Goal: Task Accomplishment & Management: Use online tool/utility

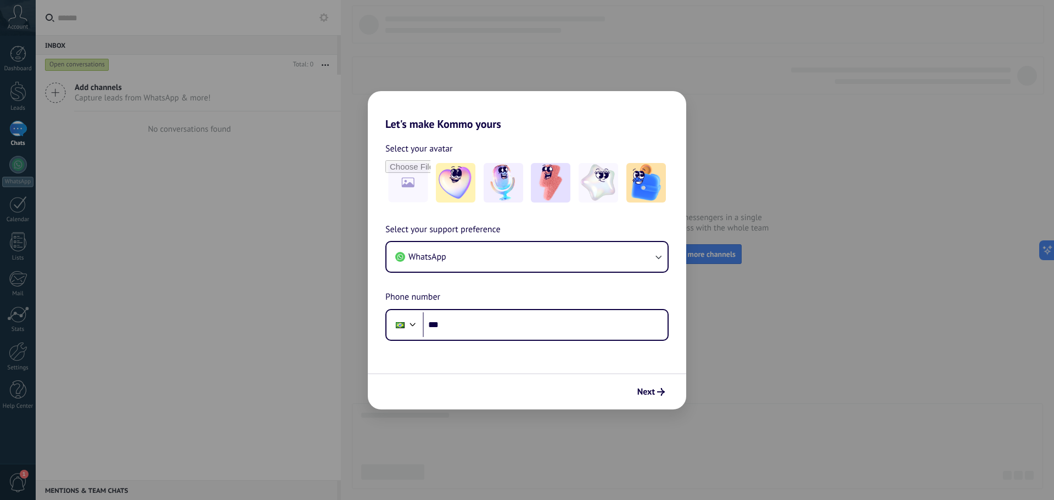
click at [31, 357] on div "Let's make Kommo yours Select your avatar Select your support preference WhatsA…" at bounding box center [527, 250] width 1054 height 500
click at [466, 322] on input "***" at bounding box center [545, 324] width 245 height 25
click at [503, 250] on button "WhatsApp" at bounding box center [526, 257] width 281 height 30
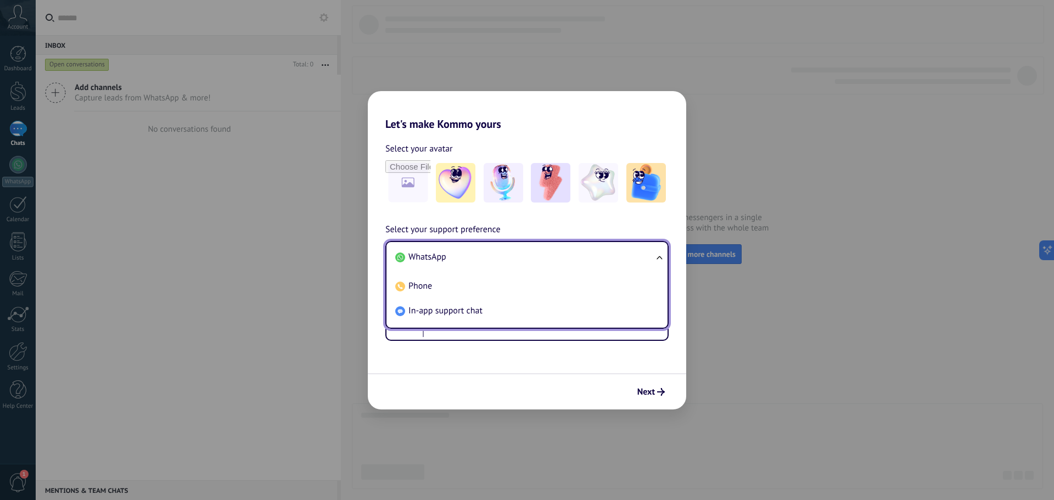
click at [505, 248] on li "WhatsApp" at bounding box center [525, 257] width 268 height 25
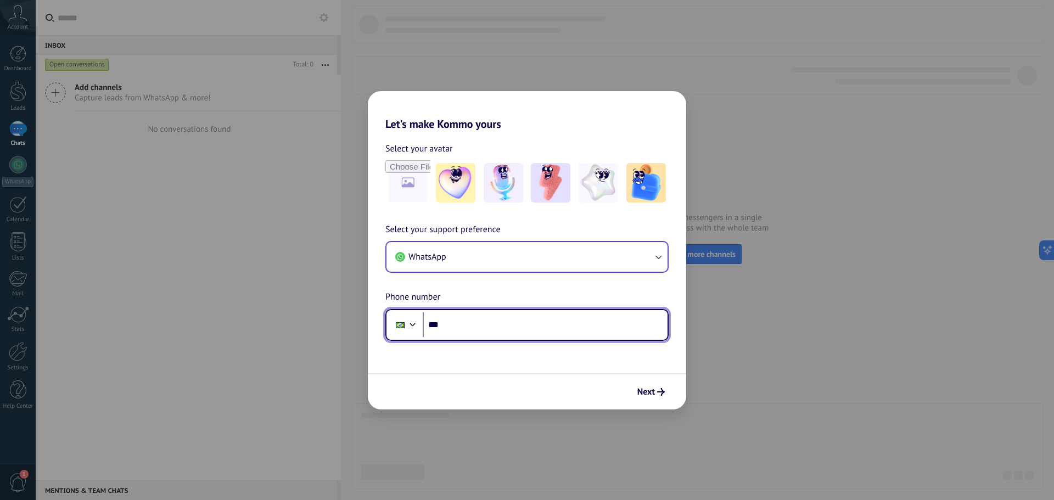
click at [473, 332] on input "***" at bounding box center [545, 324] width 245 height 25
click at [468, 319] on input "***" at bounding box center [545, 324] width 245 height 25
paste input "**********"
type input "**********"
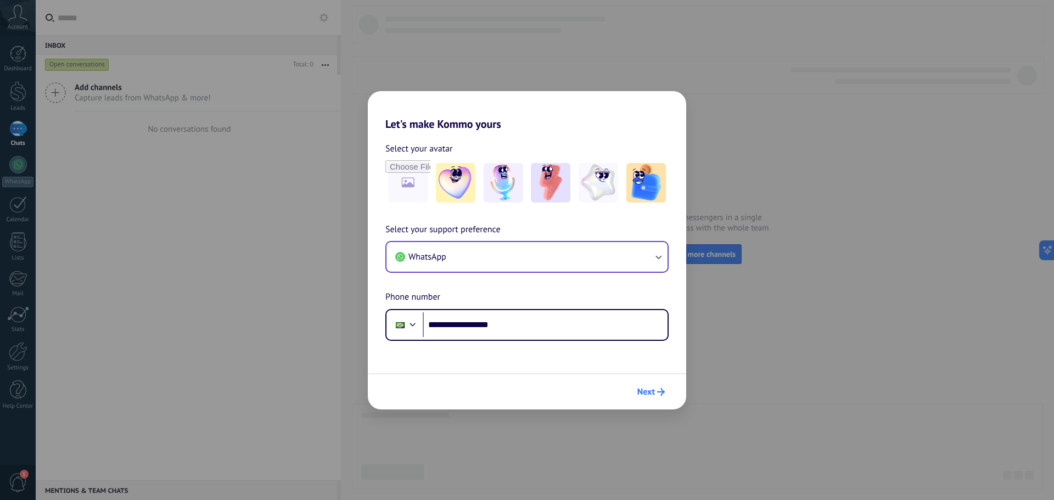
click at [657, 393] on icon "submit" at bounding box center [661, 392] width 8 height 8
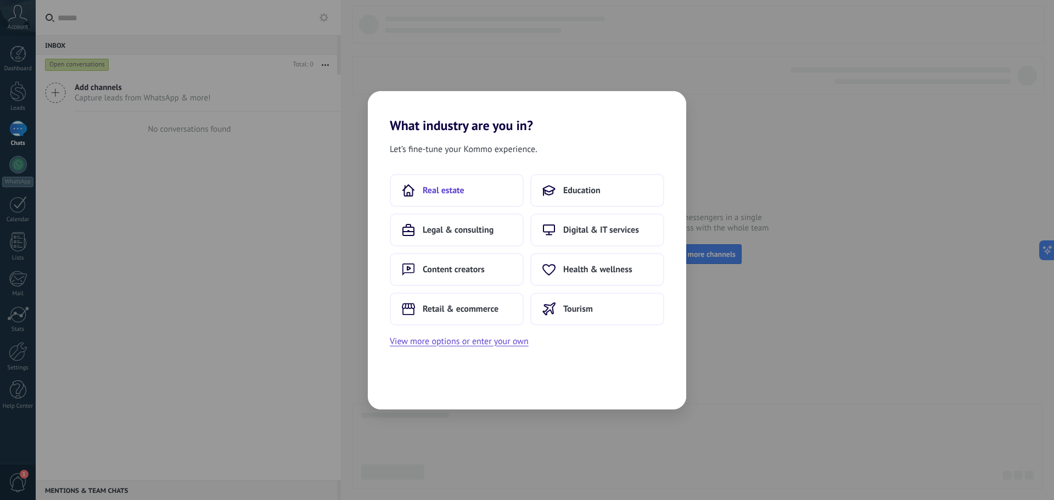
click at [453, 193] on span "Real estate" at bounding box center [444, 190] width 42 height 11
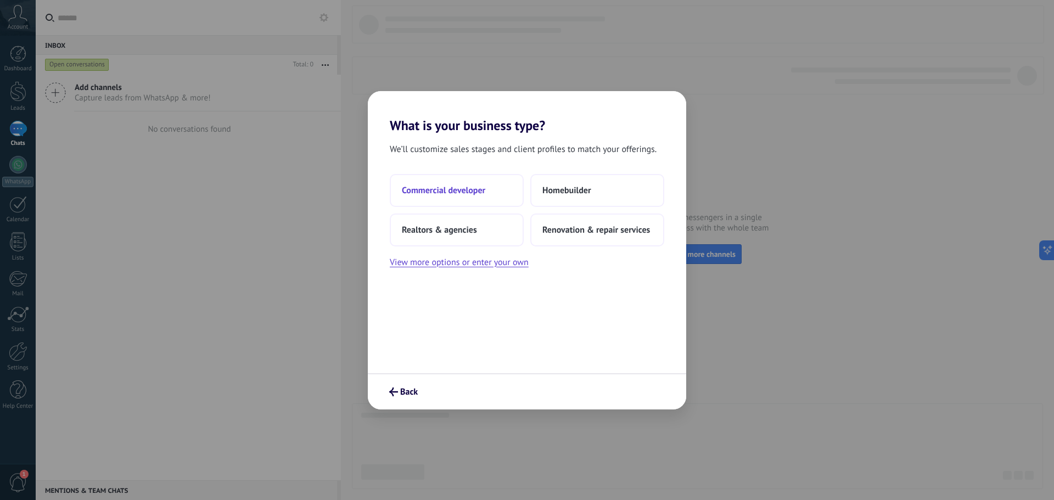
click at [477, 195] on span "Commercial developer" at bounding box center [443, 190] width 83 height 11
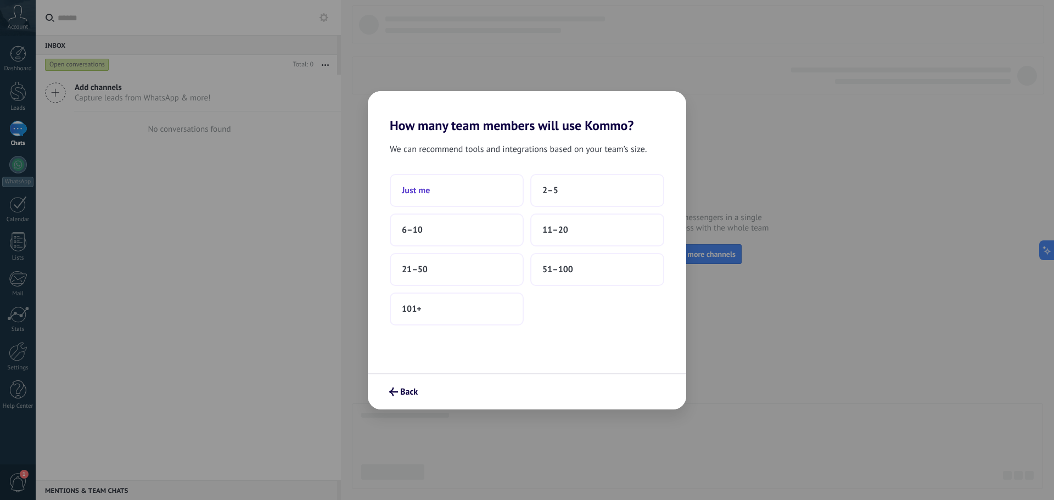
click at [441, 187] on button "Just me" at bounding box center [457, 190] width 134 height 33
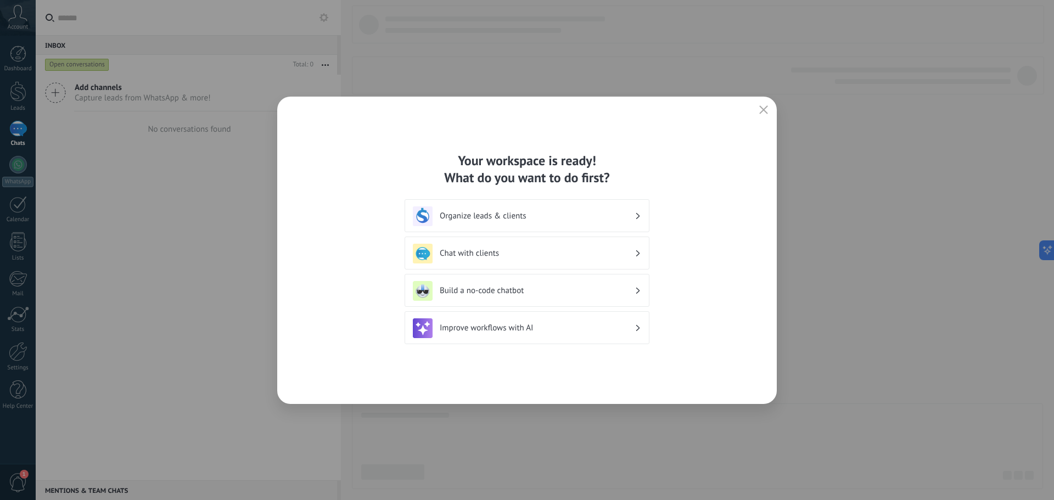
click at [768, 105] on button "button" at bounding box center [763, 110] width 14 height 15
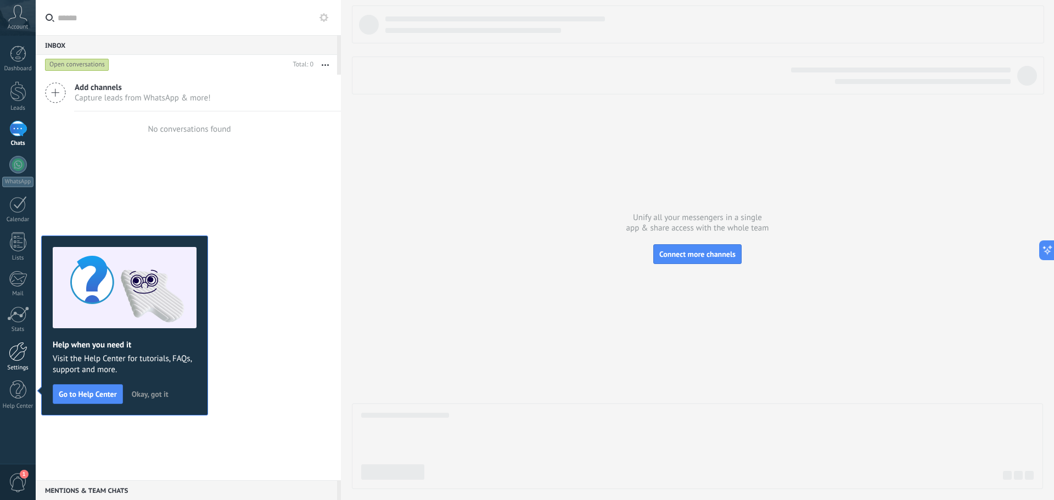
click at [18, 358] on div at bounding box center [18, 351] width 19 height 19
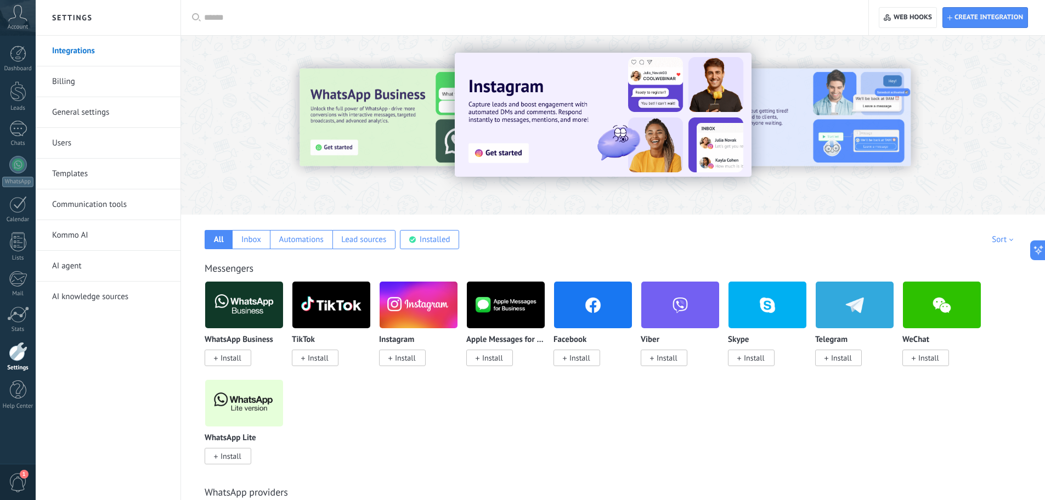
click at [262, 403] on img at bounding box center [244, 402] width 78 height 53
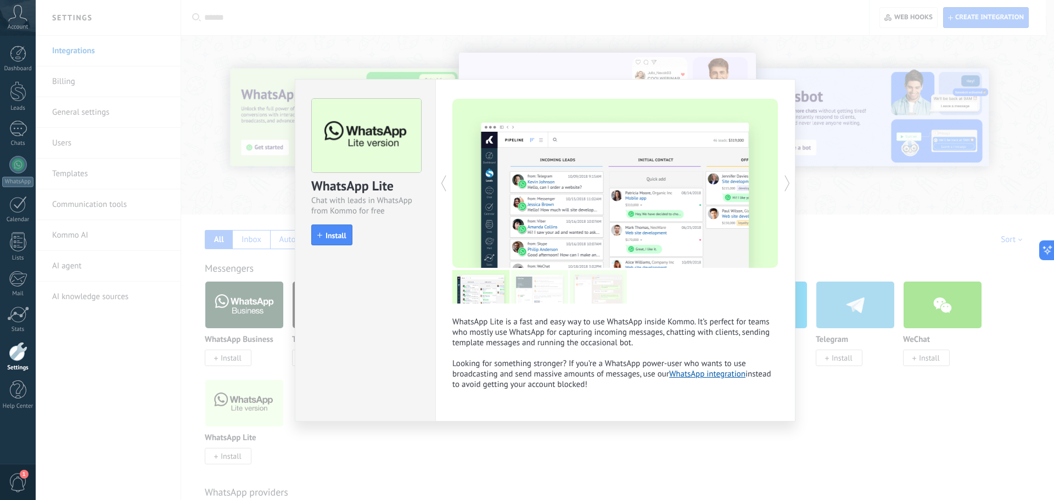
click at [228, 457] on div "WhatsApp Lite Chat with leads in WhatsApp from Kommo for free install Install W…" at bounding box center [545, 250] width 1018 height 500
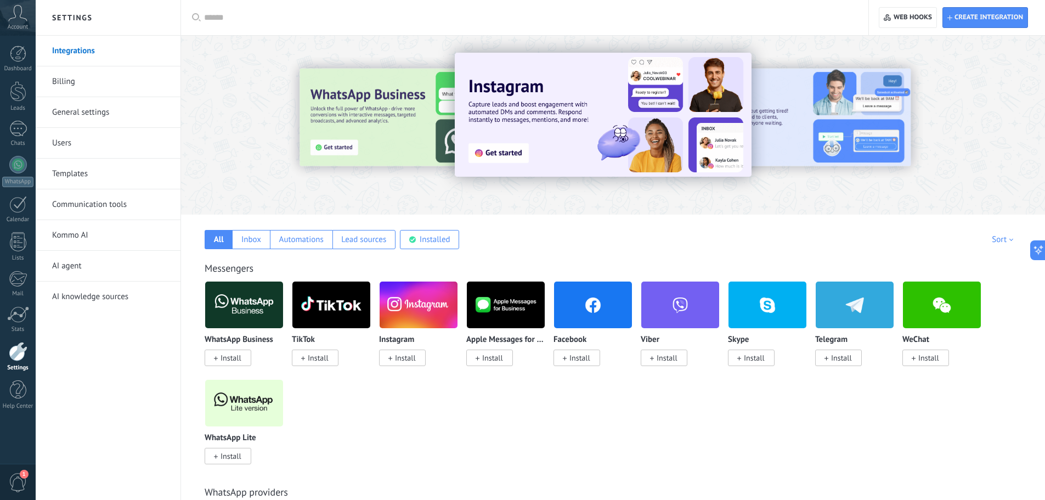
click at [250, 454] on span "Install" at bounding box center [228, 456] width 47 height 16
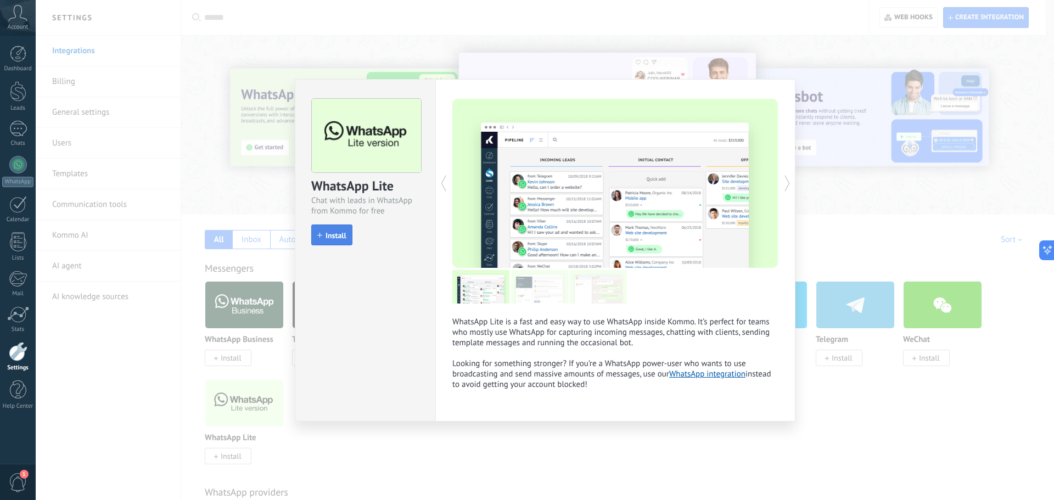
click at [319, 238] on span "Install" at bounding box center [331, 236] width 29 height 8
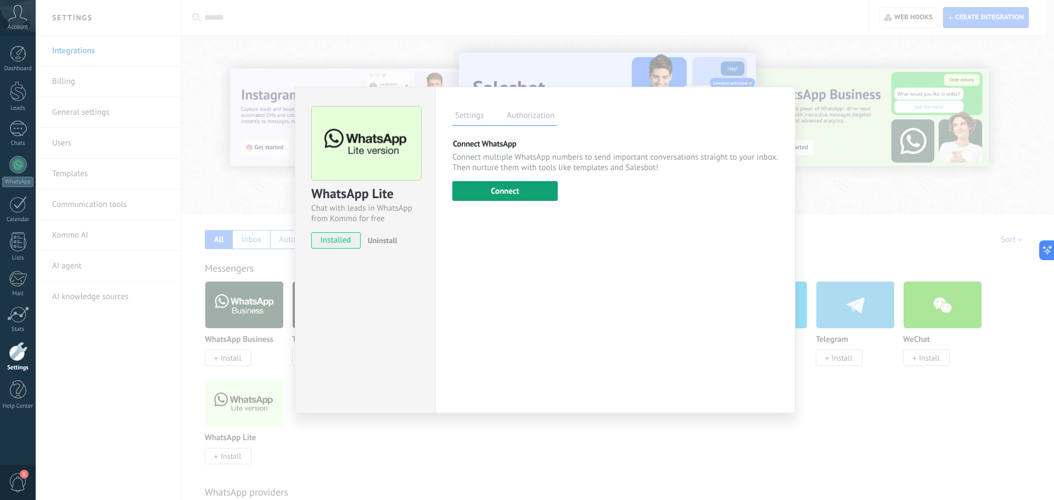
click at [490, 195] on button "Connect" at bounding box center [504, 191] width 105 height 20
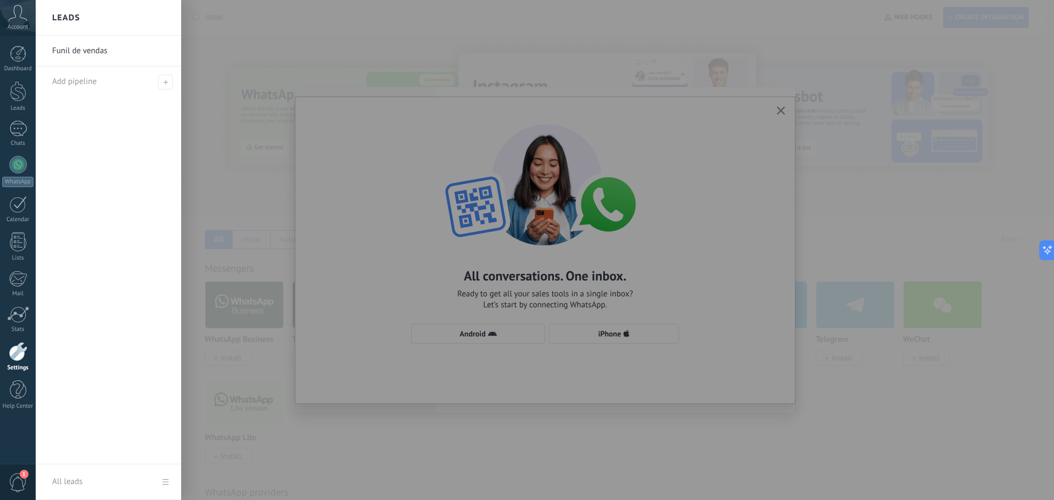
click at [623, 258] on div at bounding box center [563, 250] width 1054 height 500
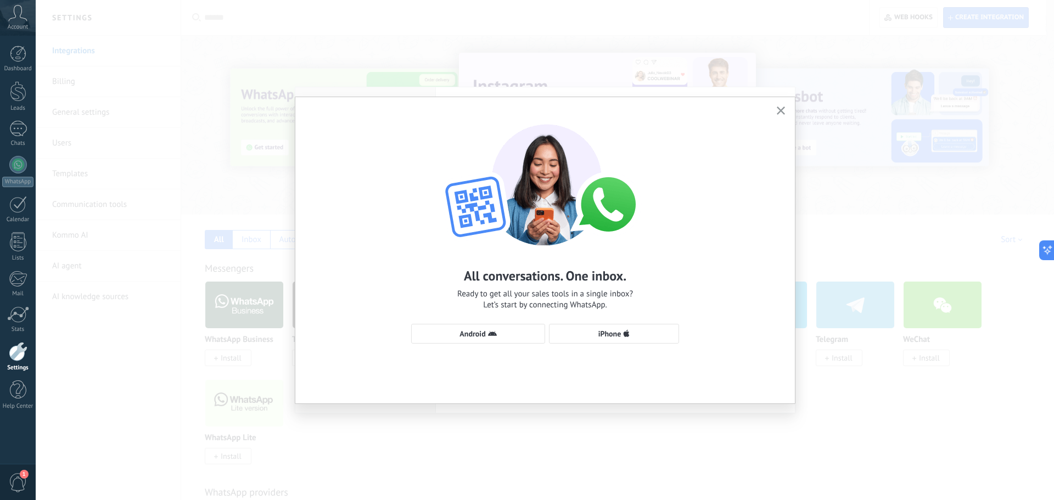
click at [536, 226] on img at bounding box center [544, 180] width 241 height 132
click at [488, 330] on icon "button" at bounding box center [492, 333] width 9 height 9
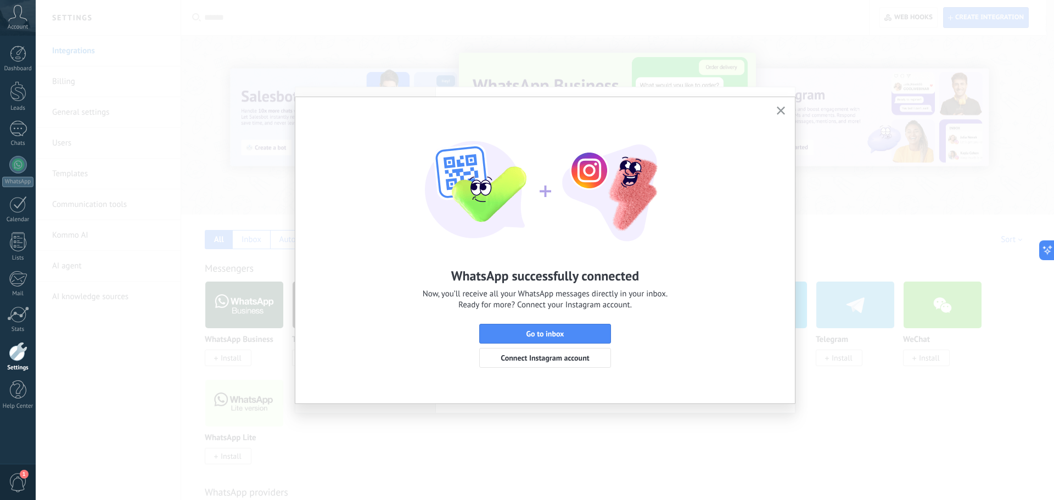
click at [776, 111] on button "button" at bounding box center [781, 111] width 14 height 15
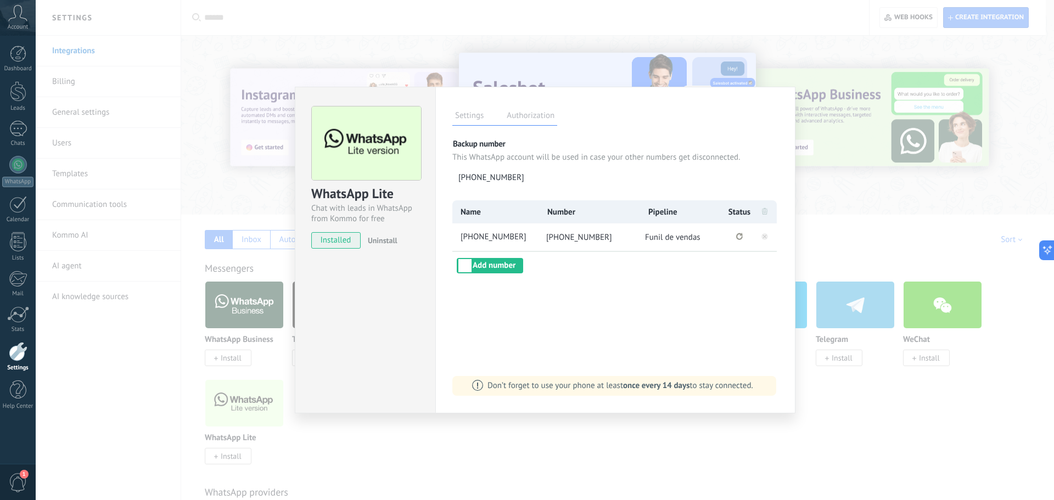
click at [576, 237] on span "[PHONE_NUMBER]" at bounding box center [579, 237] width 66 height 10
click at [560, 24] on div "WhatsApp Lite Chat with leads in WhatsApp from Kommo for free installed Uninsta…" at bounding box center [545, 250] width 1018 height 500
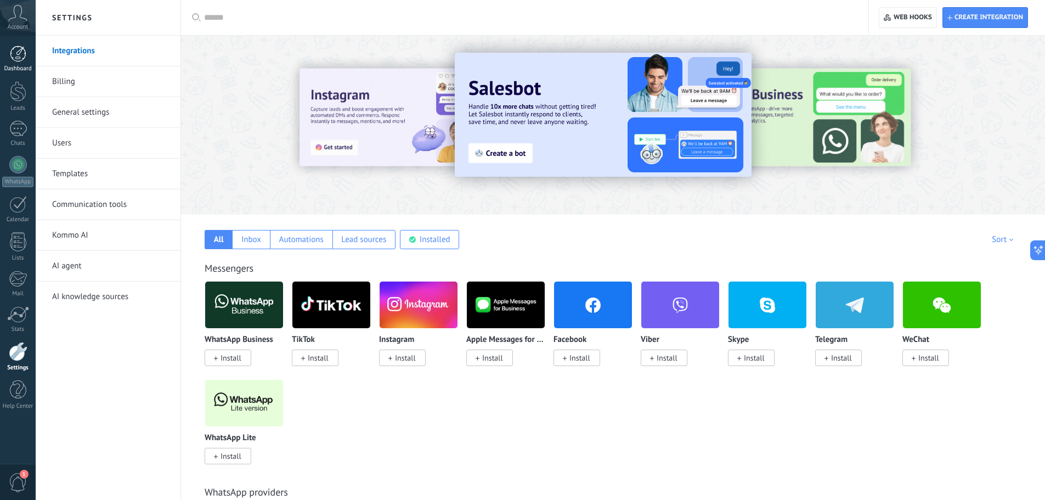
click at [19, 58] on div at bounding box center [18, 54] width 16 height 16
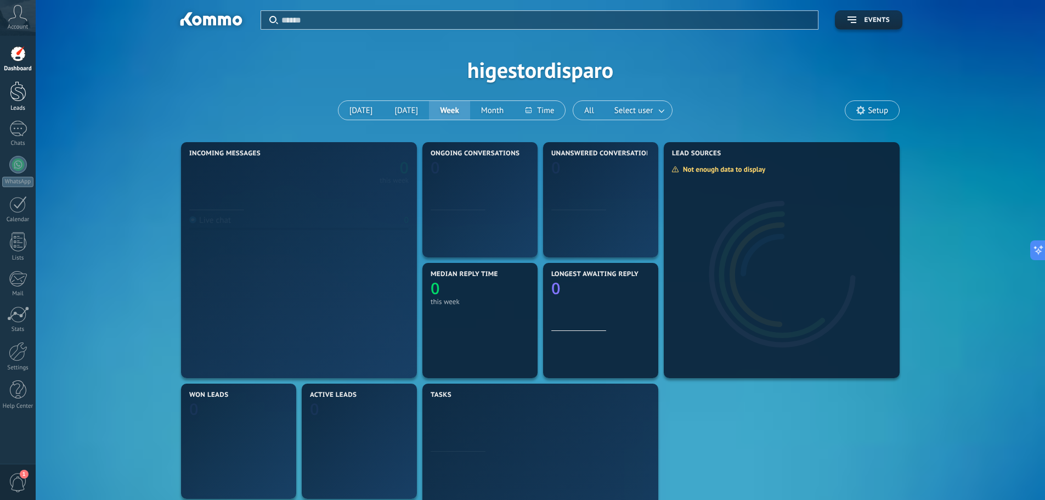
click at [22, 96] on div at bounding box center [18, 91] width 16 height 20
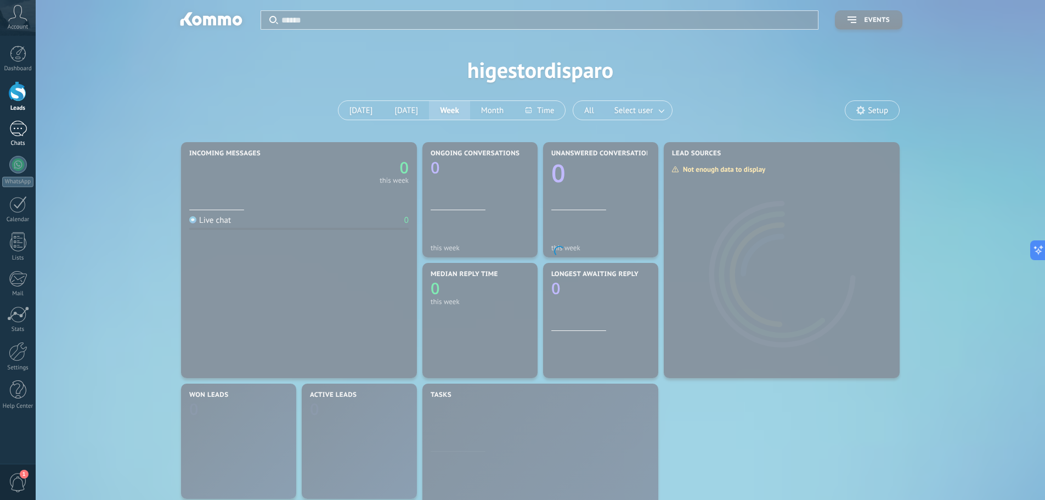
click at [19, 133] on div at bounding box center [18, 129] width 18 height 16
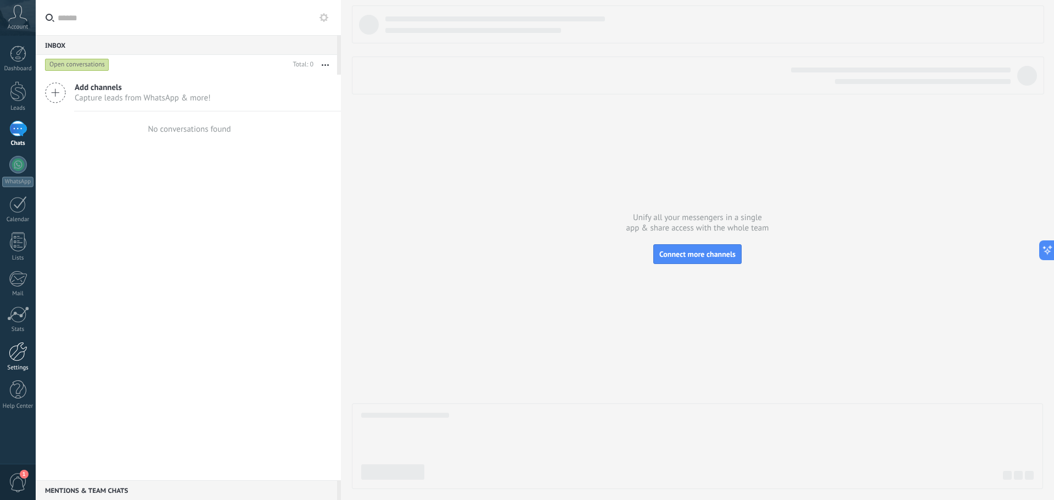
click at [27, 348] on div at bounding box center [18, 351] width 19 height 19
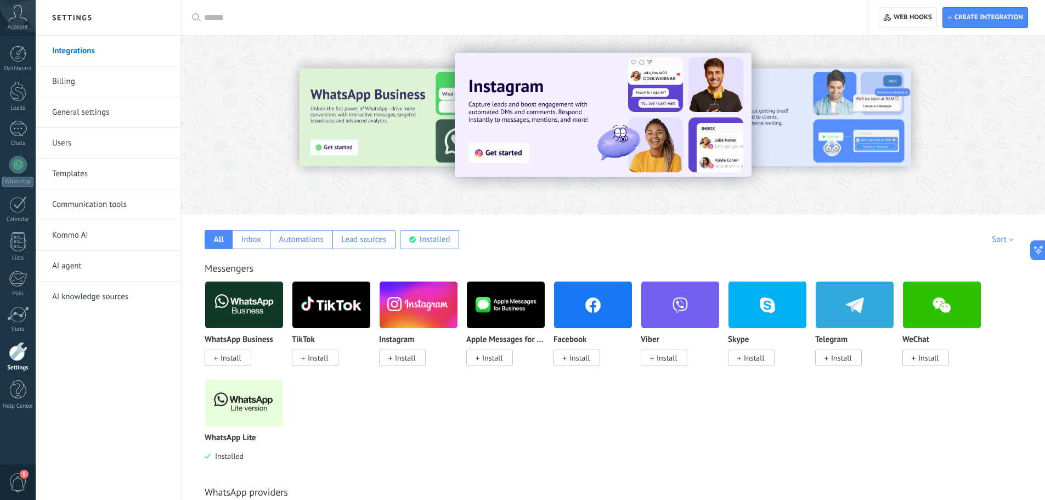
click at [226, 454] on span "Installed" at bounding box center [227, 456] width 33 height 10
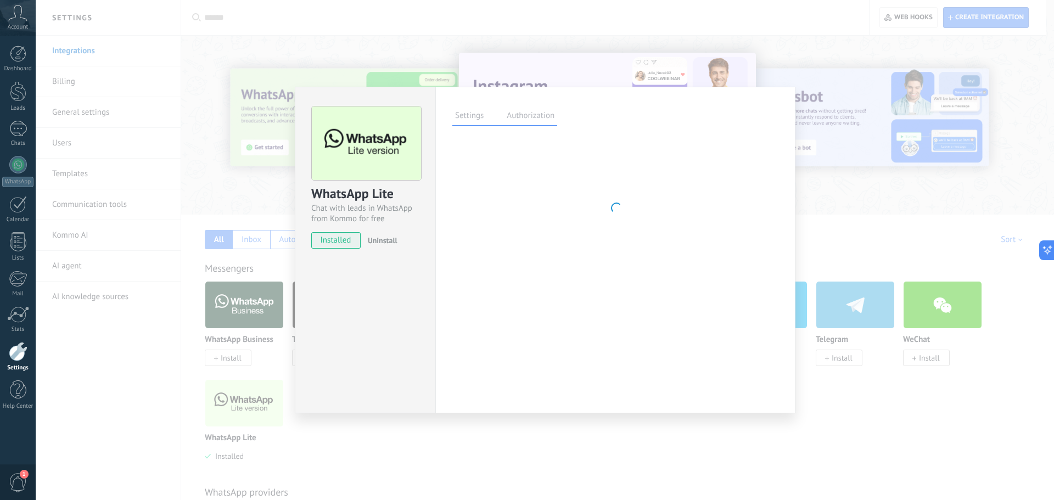
click at [245, 410] on div "WhatsApp Lite Chat with leads in WhatsApp from Kommo for free installed Uninsta…" at bounding box center [545, 250] width 1018 height 500
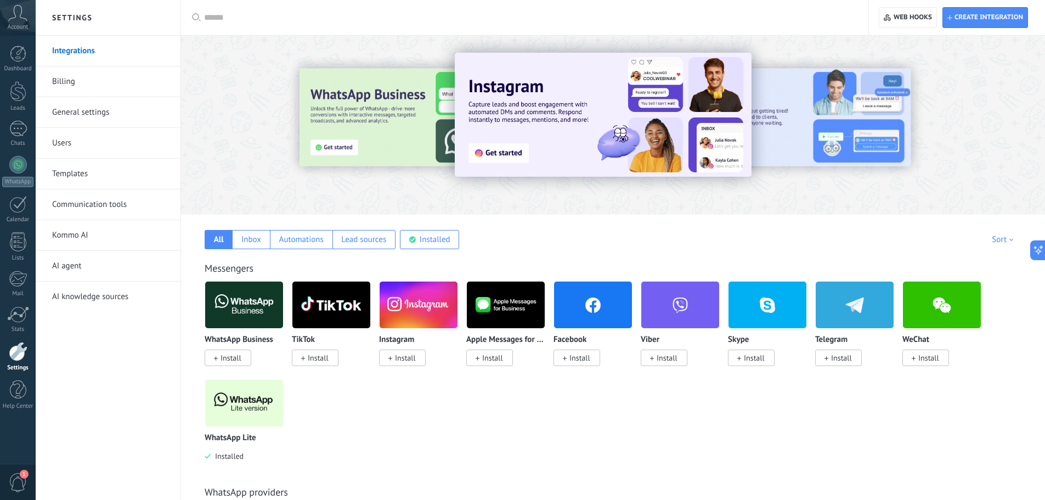
drag, startPoint x: 244, startPoint y: 435, endPoint x: 246, endPoint y: 426, distance: 8.9
click at [245, 429] on div "WhatsApp Lite Installed" at bounding box center [244, 420] width 79 height 82
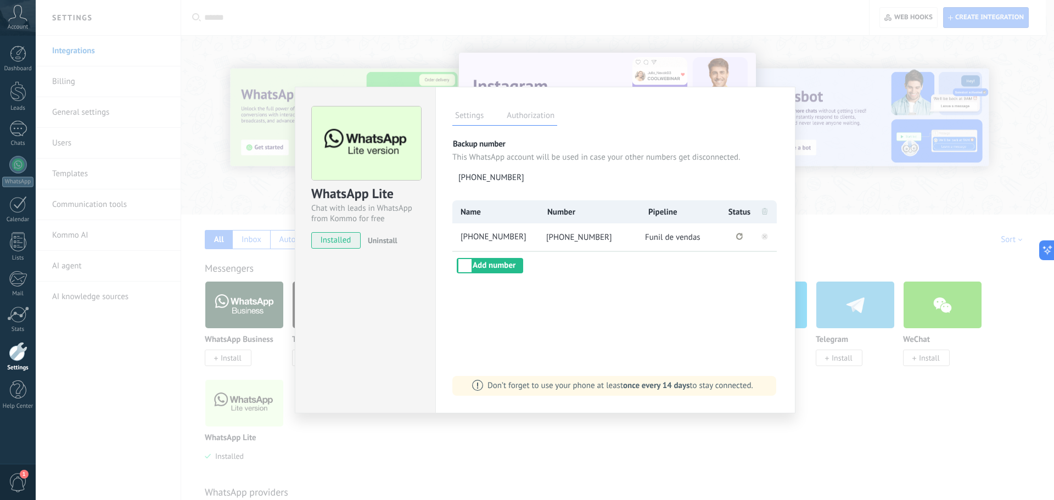
click at [348, 244] on span "installed" at bounding box center [336, 240] width 48 height 16
click at [574, 237] on span "[PHONE_NUMBER]" at bounding box center [579, 237] width 66 height 10
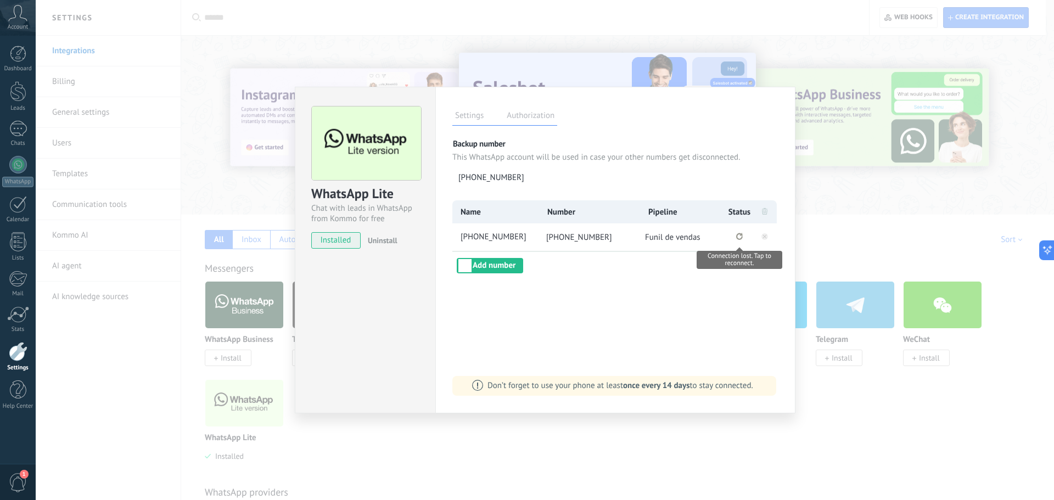
click at [740, 235] on icon "Connection lost. Tap to reconnect." at bounding box center [739, 236] width 7 height 7
click at [763, 240] on icon at bounding box center [764, 235] width 13 height 13
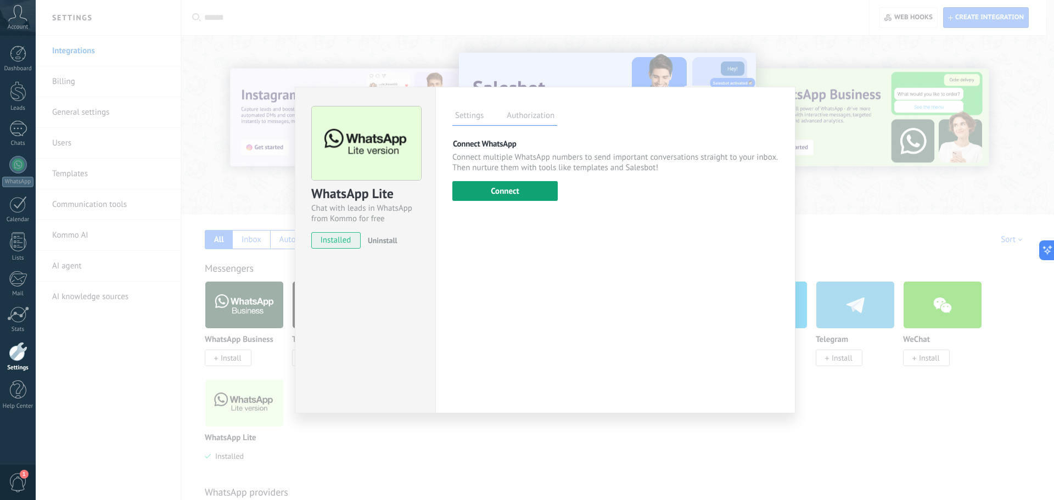
click at [522, 196] on button "Connect" at bounding box center [504, 191] width 105 height 20
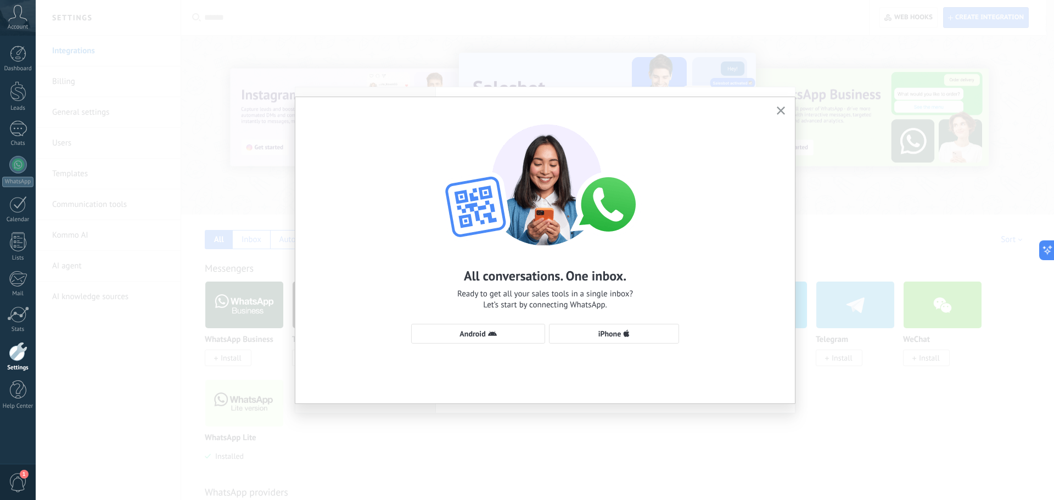
click at [477, 345] on div "All conversations. One inbox. Ready to get all your sales tools in a single inb…" at bounding box center [544, 228] width 499 height 263
click at [481, 334] on span "Android" at bounding box center [472, 334] width 26 height 8
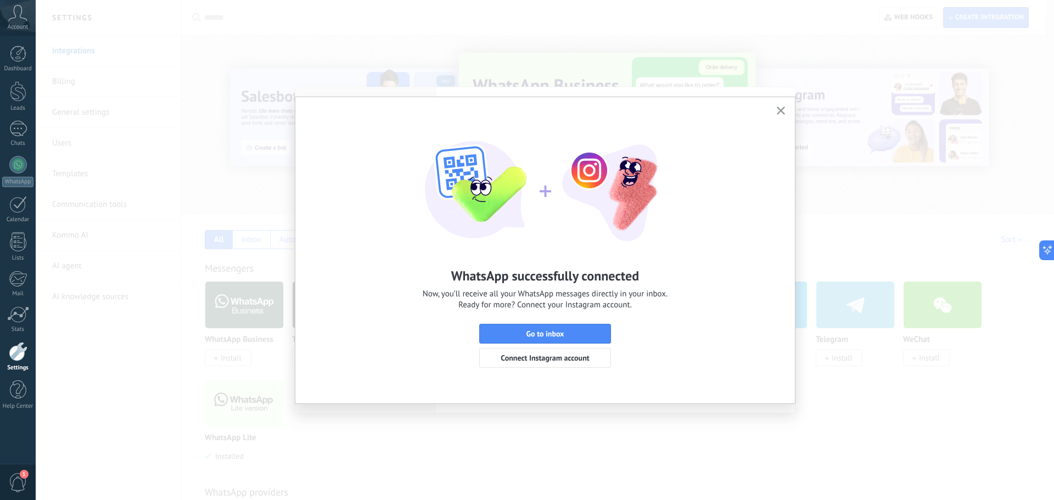
click at [780, 114] on icon "button" at bounding box center [781, 110] width 8 height 8
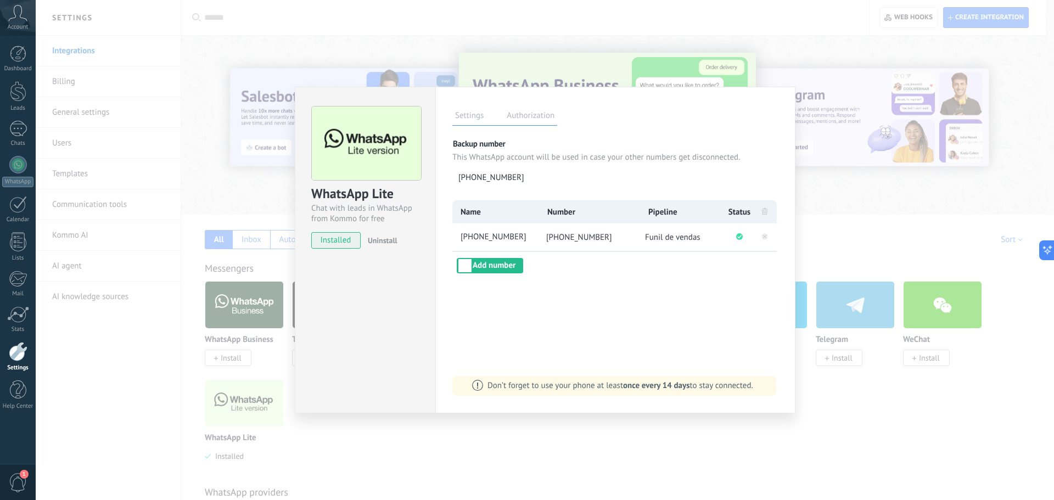
click at [842, 147] on div "WhatsApp Lite Chat with leads in WhatsApp from Kommo for free installed Uninsta…" at bounding box center [545, 250] width 1018 height 500
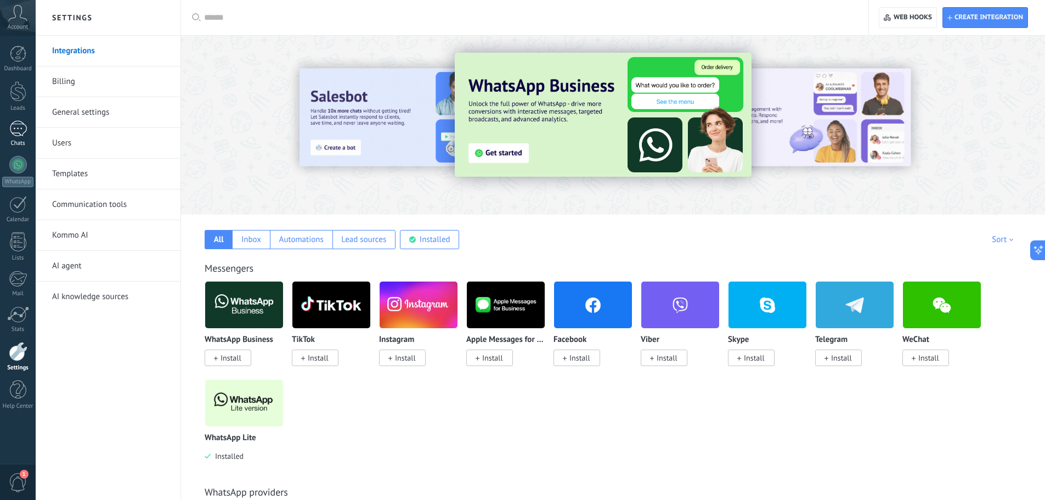
click at [25, 130] on div at bounding box center [18, 129] width 18 height 16
